Goal: Task Accomplishment & Management: Complete application form

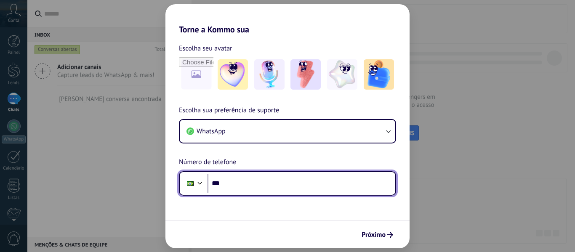
click at [250, 187] on input "***" at bounding box center [302, 183] width 188 height 19
click at [247, 184] on input "***" at bounding box center [302, 183] width 188 height 19
type input "**********"
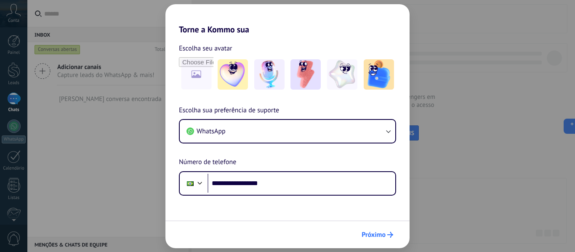
click at [384, 238] on span "Próximo" at bounding box center [374, 235] width 24 height 6
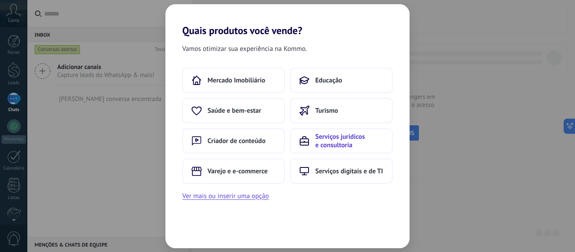
click at [334, 145] on span "Serviços jurídicos e consultoria" at bounding box center [350, 141] width 68 height 17
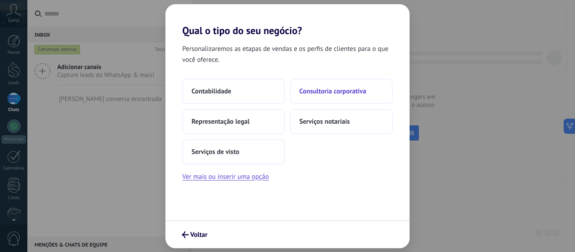
click at [322, 93] on span "Consultoria corporativa" at bounding box center [333, 91] width 67 height 8
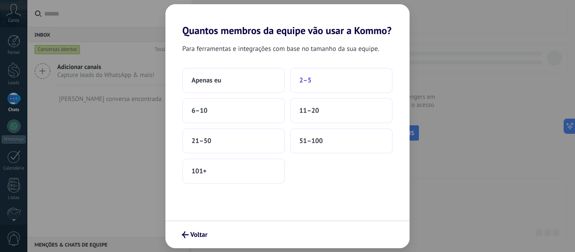
click at [315, 84] on button "2–5" at bounding box center [341, 80] width 103 height 25
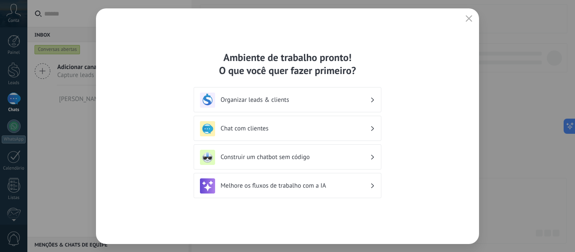
click at [262, 185] on h3 "Melhore os fluxos de trabalho com a IA" at bounding box center [296, 186] width 150 height 8
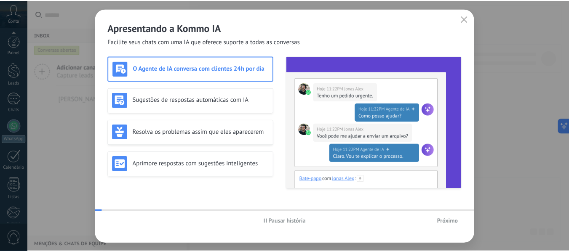
scroll to position [98, 0]
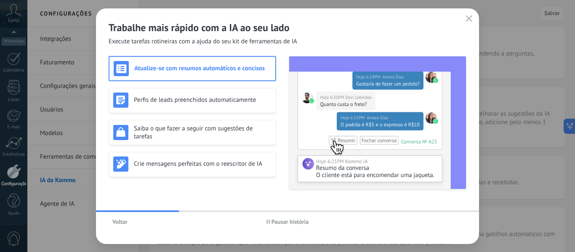
click at [123, 220] on span "Voltar" at bounding box center [119, 222] width 15 height 6
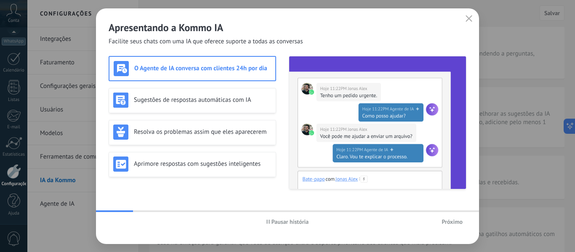
click at [167, 72] on h3 "O Agente de IA conversa com clientes 24h por dia" at bounding box center [202, 68] width 137 height 8
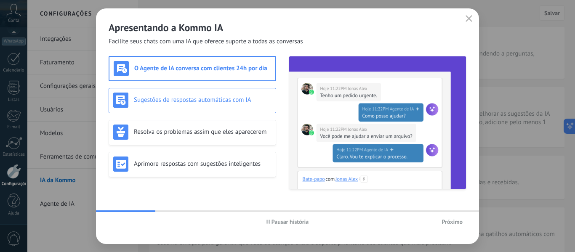
click at [201, 94] on div "Sugestões de respostas automáticas com IA" at bounding box center [192, 100] width 158 height 15
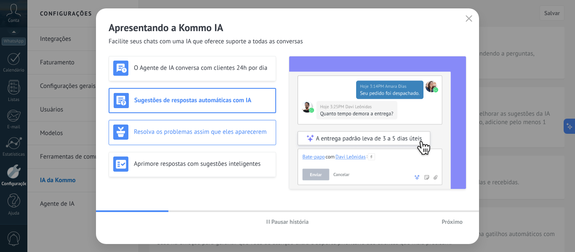
click at [207, 131] on h3 "Resolva os problemas assim que eles aparecerem" at bounding box center [203, 132] width 138 height 8
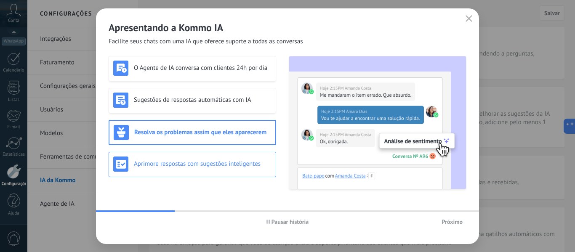
click at [207, 165] on h3 "Aprimore respostas com sugestões inteligentes" at bounding box center [203, 164] width 138 height 8
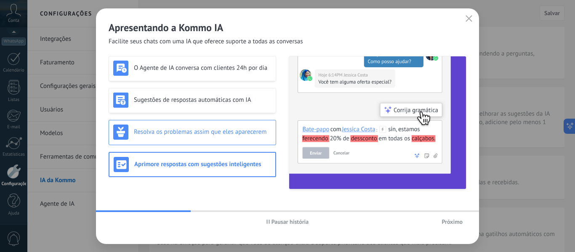
click at [209, 139] on div "Resolva os problemas assim que eles aparecerem" at bounding box center [192, 132] width 158 height 15
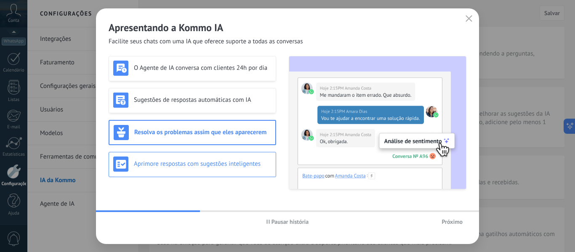
click at [212, 162] on h3 "Aprimore respostas com sugestões inteligentes" at bounding box center [203, 164] width 138 height 8
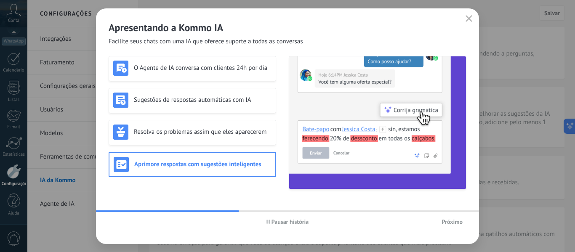
click at [452, 223] on span "Próximo" at bounding box center [452, 222] width 21 height 6
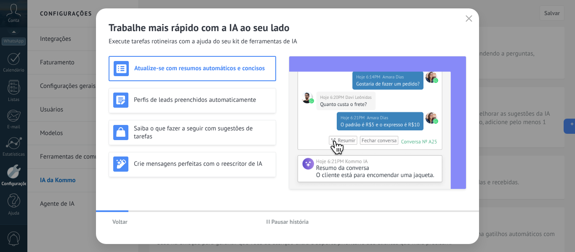
click at [166, 64] on h3 "Atualize-se com resumos automáticos e concisos" at bounding box center [202, 68] width 137 height 8
click at [170, 69] on h3 "Atualize-se com resumos automáticos e concisos" at bounding box center [202, 68] width 137 height 8
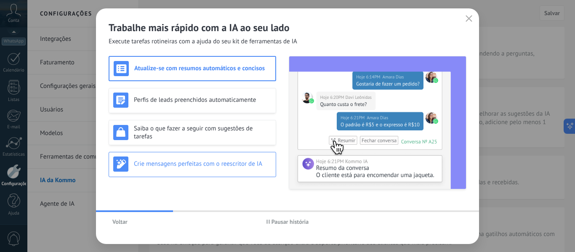
click at [212, 161] on h3 "Crie mensagens perfeitas com o reescritor de IA" at bounding box center [203, 164] width 138 height 8
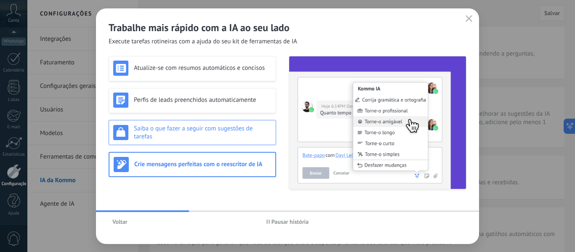
click at [215, 139] on h3 "Saiba o que fazer a seguir com sugestões de tarefas" at bounding box center [203, 133] width 138 height 16
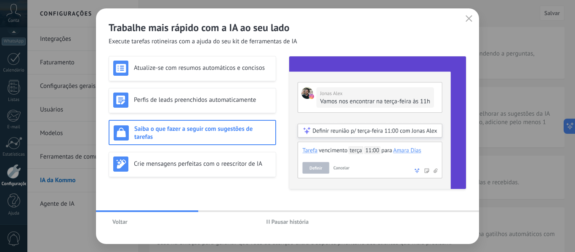
click at [122, 222] on span "Voltar" at bounding box center [119, 222] width 15 height 6
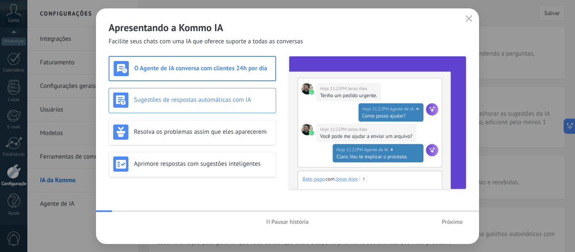
click at [165, 102] on h3 "Sugestões de respostas automáticas com IA" at bounding box center [203, 100] width 138 height 8
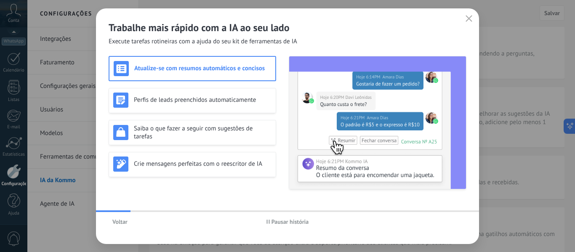
click at [469, 19] on icon "button" at bounding box center [469, 18] width 7 height 7
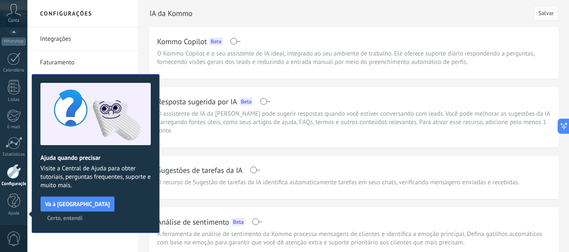
click at [83, 215] on span "Certo, entendi" at bounding box center [64, 218] width 35 height 6
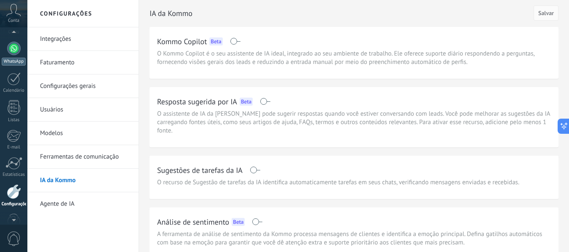
scroll to position [74, 0]
click at [15, 50] on div at bounding box center [13, 52] width 13 height 13
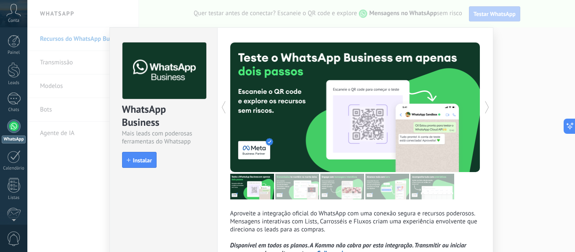
click at [554, 85] on div "WhatsApp Business Mais leads com poderosas ferramentas do Whatsapp install Inst…" at bounding box center [301, 126] width 548 height 252
click at [149, 162] on span "Instalar" at bounding box center [142, 161] width 19 height 6
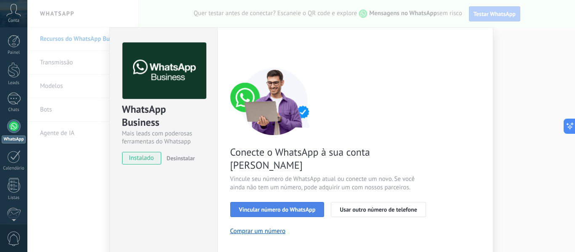
click at [289, 207] on span "Vincular número do WhatsApp" at bounding box center [277, 210] width 77 height 6
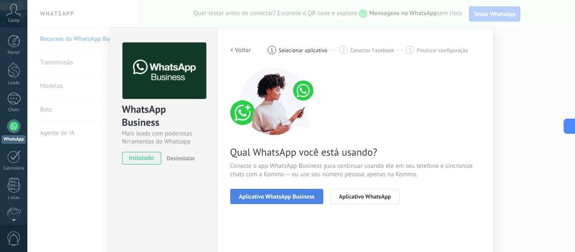
click at [280, 197] on span "Aplicativo WhatsApp Business" at bounding box center [276, 197] width 75 height 6
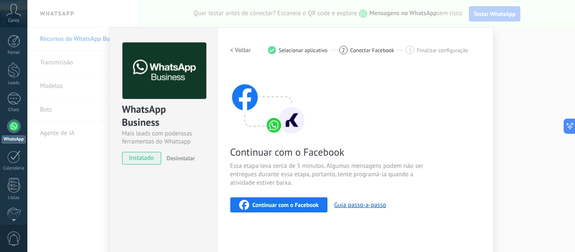
click at [289, 203] on span "Continuar com o Facebook" at bounding box center [286, 205] width 66 height 6
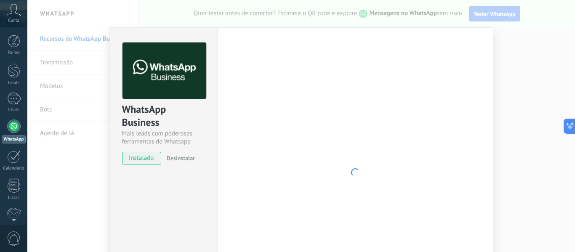
click at [361, 176] on div at bounding box center [355, 173] width 250 height 260
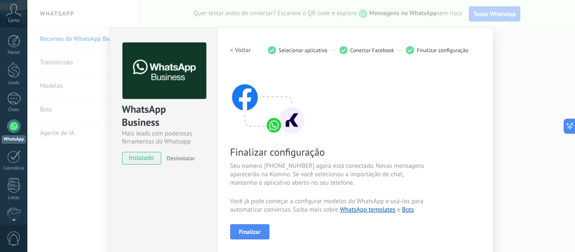
scroll to position [84, 0]
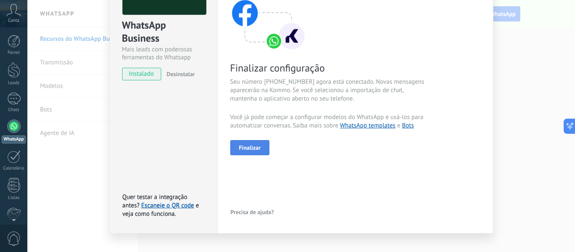
click at [259, 149] on span "Finalizar" at bounding box center [250, 148] width 22 height 6
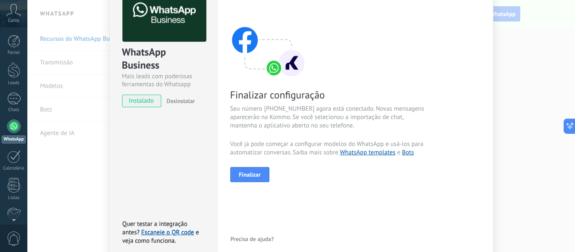
click at [301, 131] on div "Configurações Autorização This tab logs the users who have granted integration …" at bounding box center [355, 115] width 276 height 291
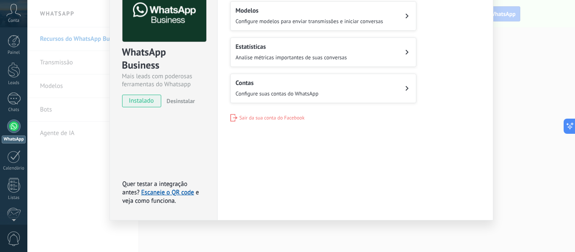
scroll to position [0, 0]
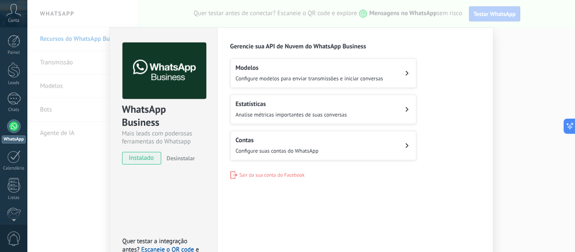
click at [522, 61] on div "WhatsApp Business Mais leads com poderosas ferramentas do Whatsapp instalado De…" at bounding box center [301, 126] width 548 height 252
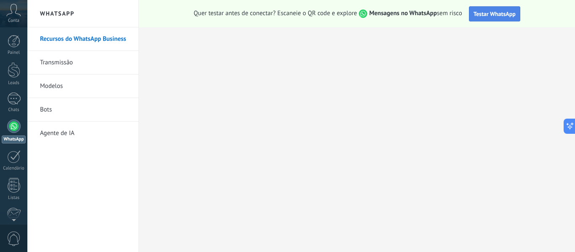
click at [487, 15] on span "Testar WhatsApp" at bounding box center [495, 14] width 42 height 8
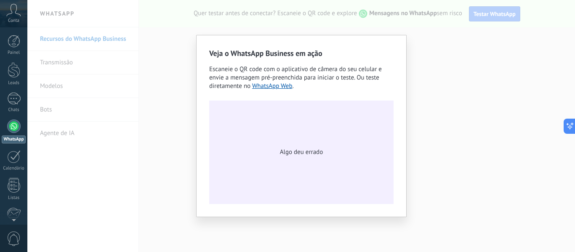
click at [282, 185] on div "Algo deu errado" at bounding box center [301, 153] width 185 height 104
click at [182, 130] on div "Veja o WhatsApp Business em ação Escaneie o QR code com o aplicativo de câmera …" at bounding box center [301, 126] width 548 height 252
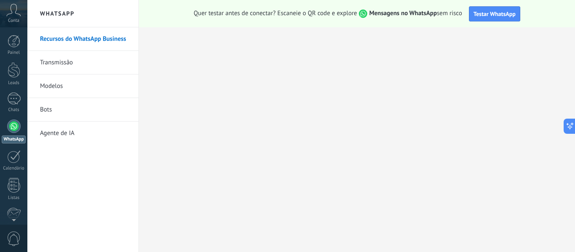
click at [14, 128] on div at bounding box center [13, 126] width 13 height 13
click at [61, 66] on link "Transmissão" at bounding box center [85, 63] width 90 height 24
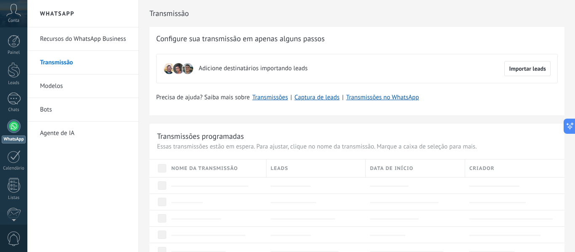
click at [64, 44] on link "Recursos do WhatsApp Business" at bounding box center [85, 39] width 90 height 24
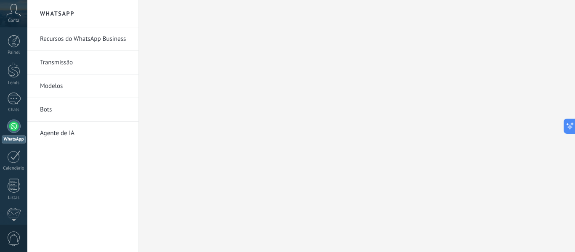
click at [80, 39] on link "Recursos do WhatsApp Business" at bounding box center [85, 39] width 90 height 24
click at [53, 12] on h2 "WhatsApp" at bounding box center [83, 13] width 90 height 27
click at [62, 132] on link "Agente de IA" at bounding box center [85, 134] width 90 height 24
click at [13, 122] on div at bounding box center [13, 126] width 13 height 13
click at [13, 106] on link "Chats" at bounding box center [13, 103] width 27 height 20
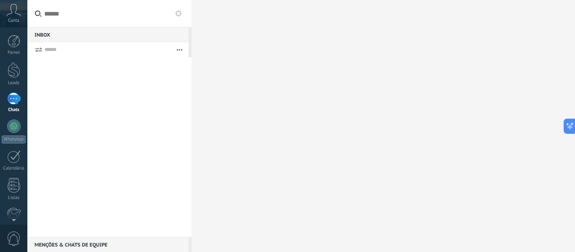
click at [8, 5] on icon at bounding box center [13, 10] width 15 height 13
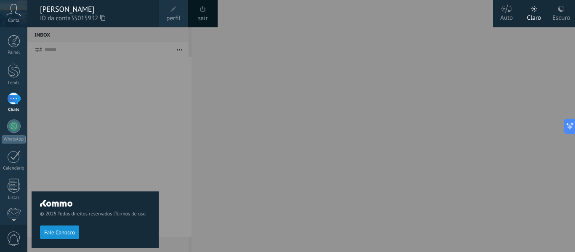
click at [86, 139] on div "© 2025 Todos direitos reservados | Termos de uso Fale Conosco" at bounding box center [95, 139] width 127 height 225
click at [563, 15] on div "Escuro" at bounding box center [562, 16] width 18 height 22
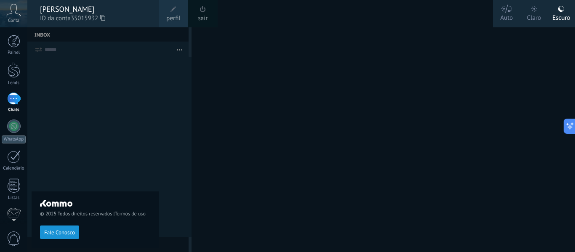
click at [279, 130] on div at bounding box center [314, 126] width 575 height 252
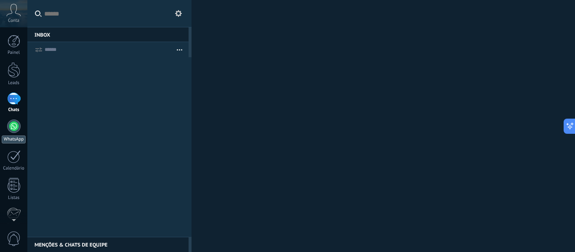
click at [13, 135] on link "WhatsApp" at bounding box center [13, 132] width 27 height 24
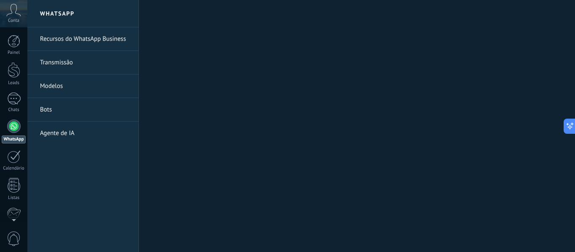
click at [75, 40] on link "Recursos do WhatsApp Business" at bounding box center [85, 39] width 90 height 24
click at [17, 43] on div at bounding box center [14, 41] width 13 height 13
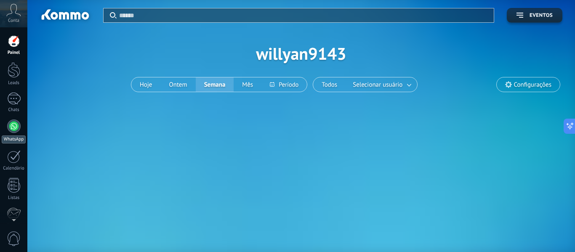
click at [11, 126] on div at bounding box center [13, 126] width 13 height 13
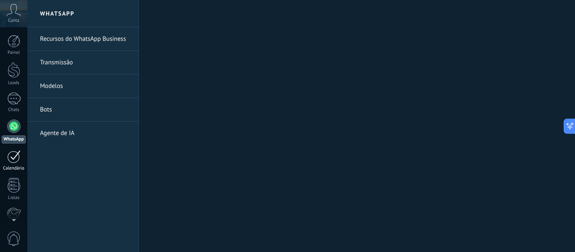
click at [15, 160] on div at bounding box center [13, 156] width 13 height 13
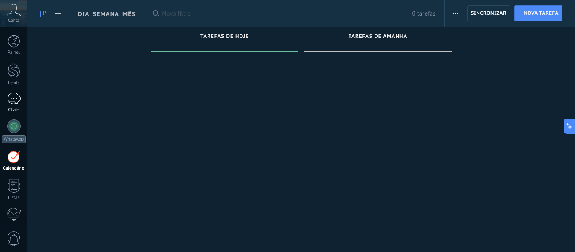
click at [14, 103] on div at bounding box center [13, 99] width 13 height 12
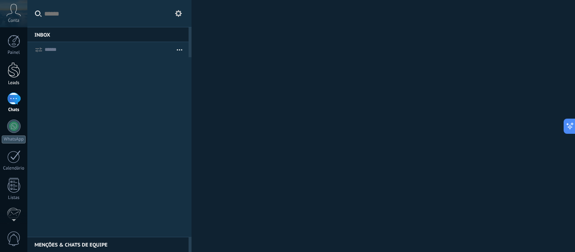
click at [15, 72] on div at bounding box center [14, 70] width 13 height 16
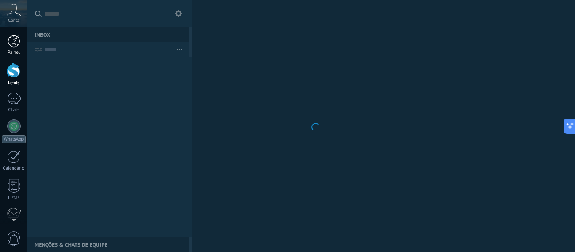
click at [11, 43] on div at bounding box center [14, 41] width 13 height 13
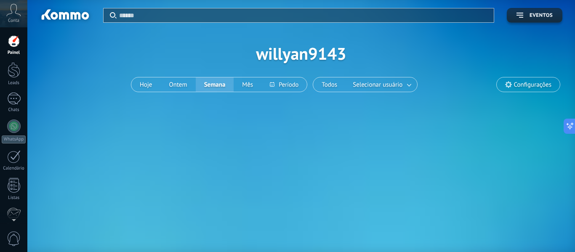
click at [12, 43] on div at bounding box center [14, 41] width 13 height 13
click at [13, 21] on span "Conta" at bounding box center [13, 20] width 11 height 5
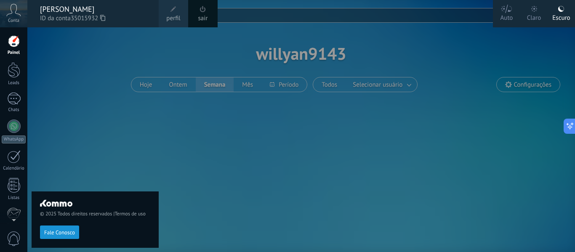
click at [11, 16] on div "Conta" at bounding box center [13, 13] width 27 height 27
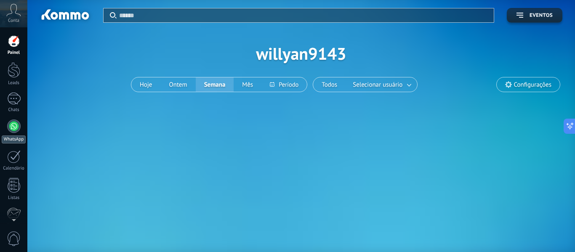
click at [13, 126] on div at bounding box center [13, 126] width 13 height 13
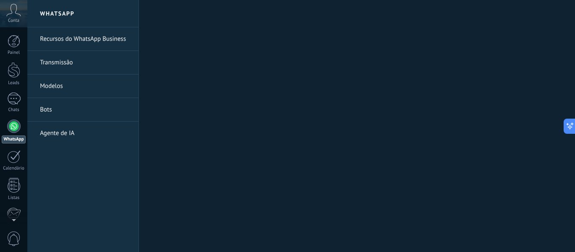
click at [88, 40] on link "Recursos do WhatsApp Business" at bounding box center [85, 39] width 90 height 24
click at [11, 135] on link "WhatsApp" at bounding box center [13, 132] width 27 height 24
click at [69, 136] on link "Agente de IA" at bounding box center [85, 134] width 90 height 24
click at [64, 118] on link "Bots" at bounding box center [85, 110] width 90 height 24
click at [57, 94] on link "Modelos" at bounding box center [85, 87] width 90 height 24
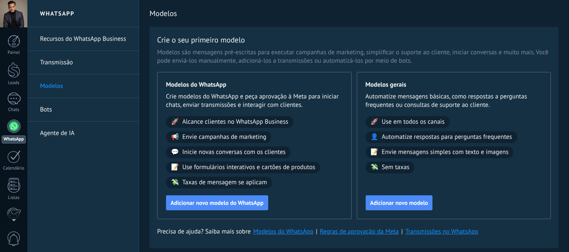
click at [7, 131] on link "WhatsApp" at bounding box center [13, 132] width 27 height 24
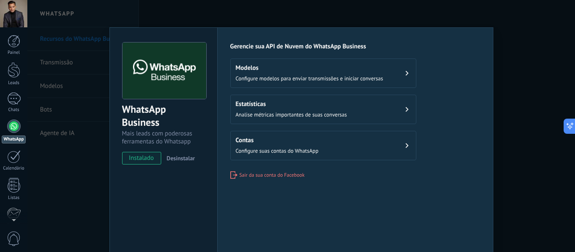
click at [273, 74] on div "Modelos Configure modelos para enviar transmissões e iniciar conversas" at bounding box center [309, 73] width 147 height 19
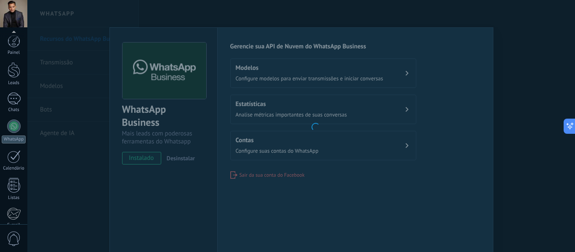
scroll to position [98, 0]
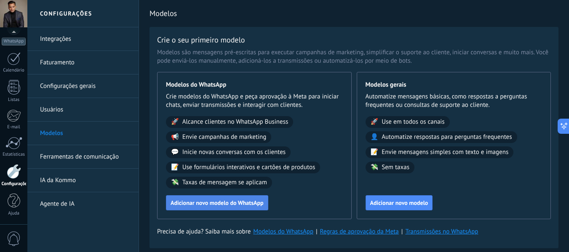
click at [241, 206] on span "Adicionar novo modelo do WhatsApp" at bounding box center [217, 203] width 93 height 6
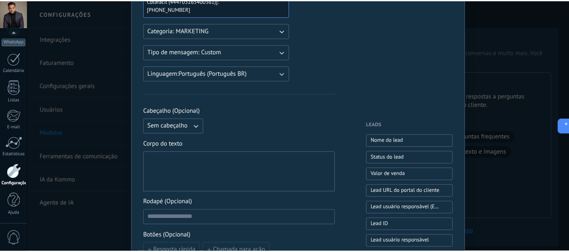
scroll to position [0, 0]
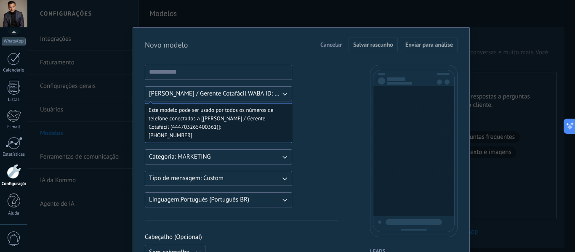
click at [123, 46] on div "Novo modelo Cancelar Salvar rascunho Enviar para análise Willian Bernardes / Ge…" at bounding box center [301, 126] width 548 height 252
